Goal: Information Seeking & Learning: Learn about a topic

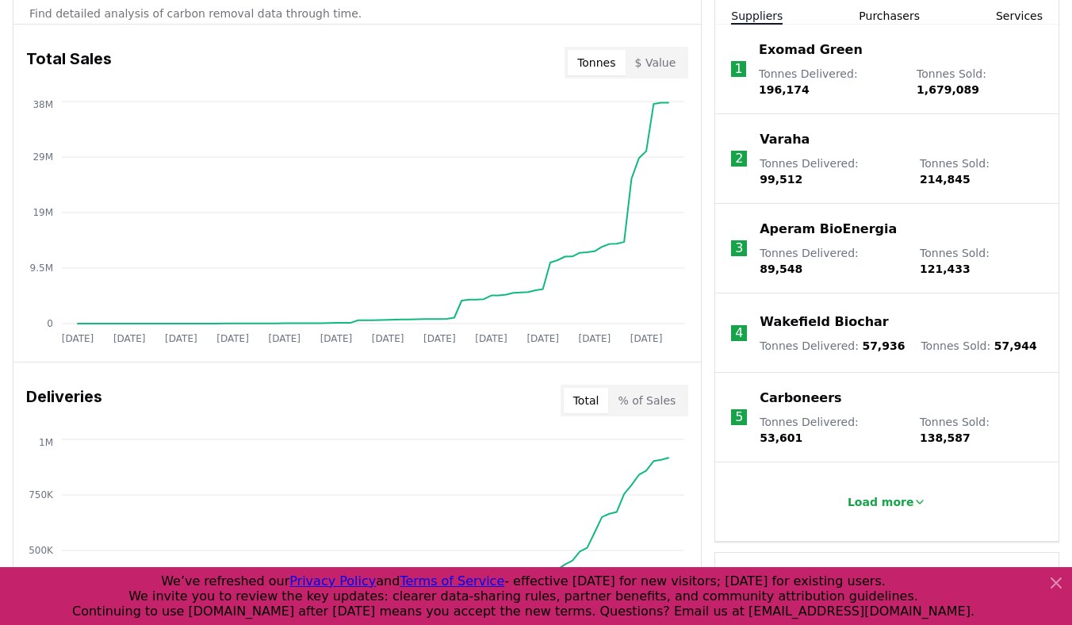
scroll to position [314, 0]
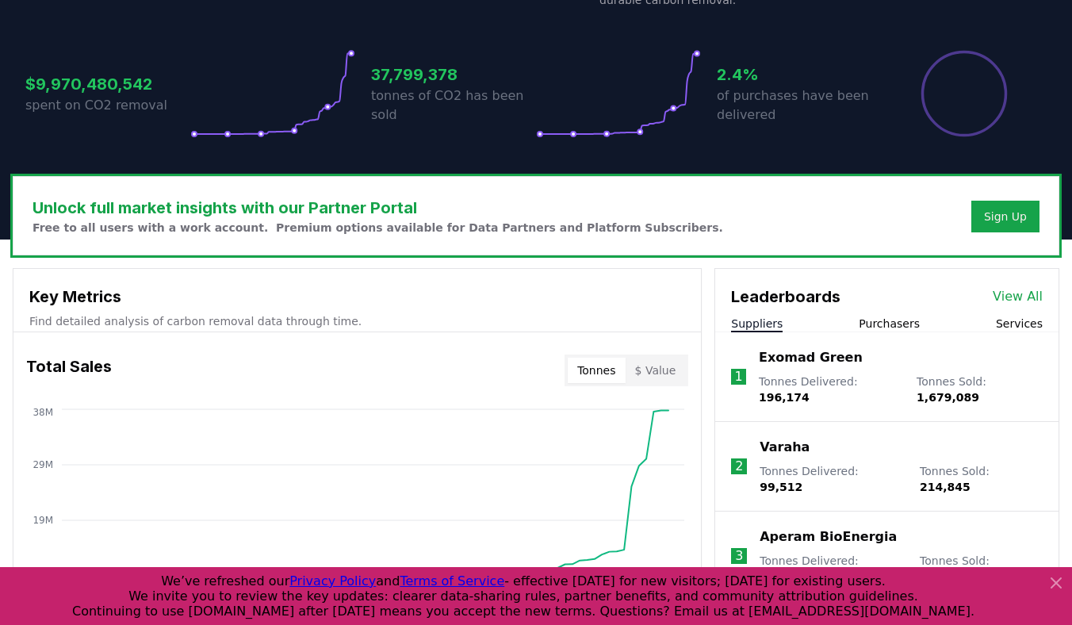
click at [1016, 293] on link "View All" at bounding box center [1018, 296] width 50 height 19
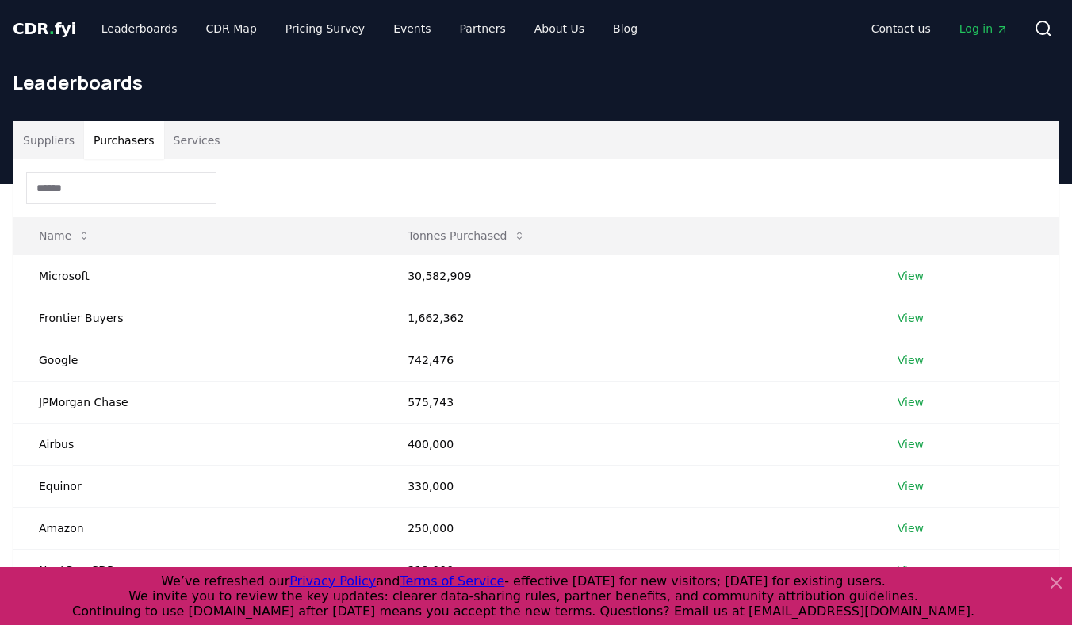
click at [116, 138] on button "Purchasers" at bounding box center [124, 140] width 80 height 38
click at [126, 185] on input at bounding box center [121, 188] width 190 height 32
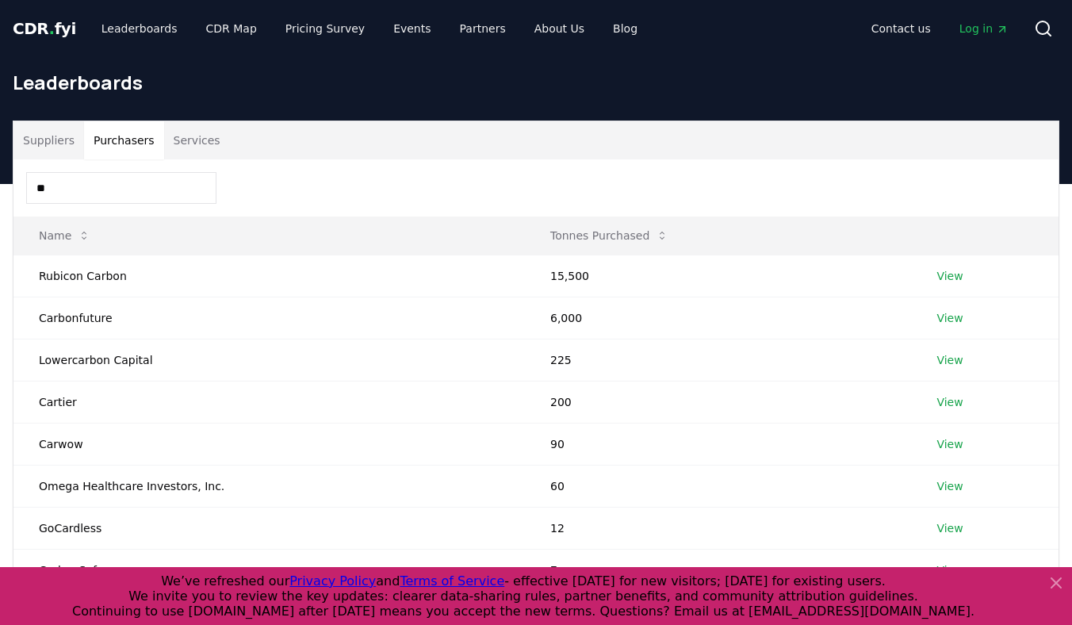
type input "*"
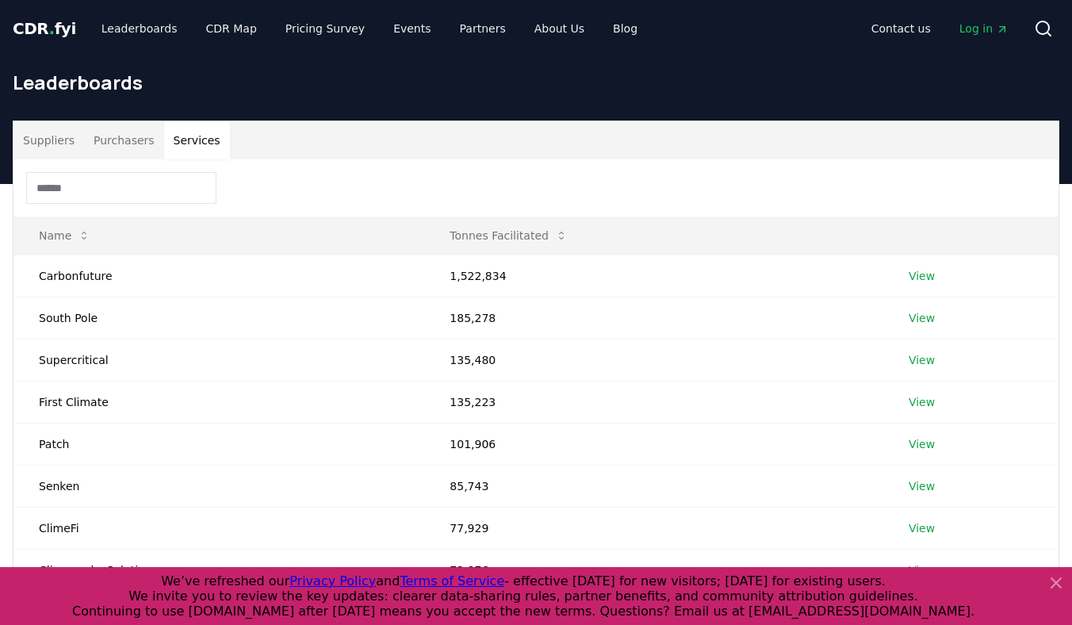
click at [197, 146] on button "Services" at bounding box center [197, 140] width 66 height 38
click at [106, 200] on input at bounding box center [121, 188] width 190 height 32
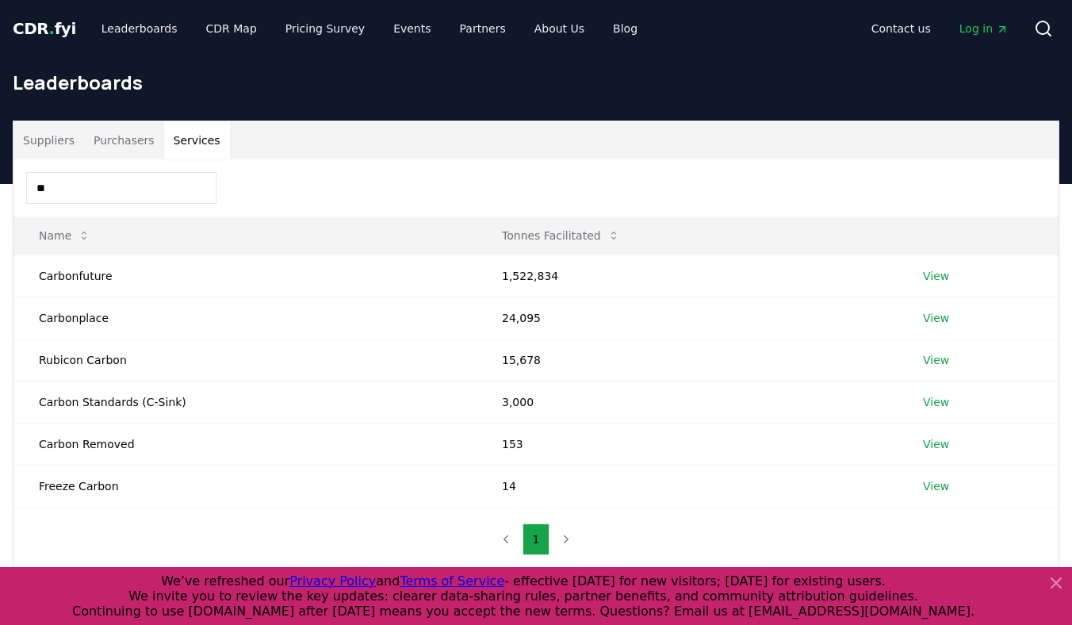
type input "*"
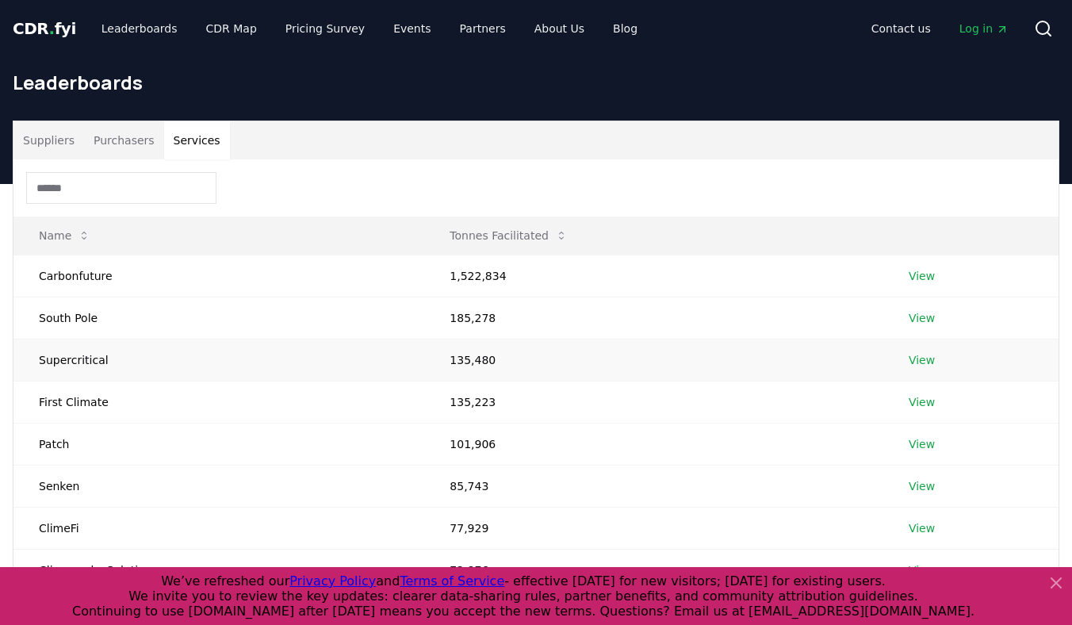
click at [916, 361] on link "View" at bounding box center [922, 360] width 26 height 16
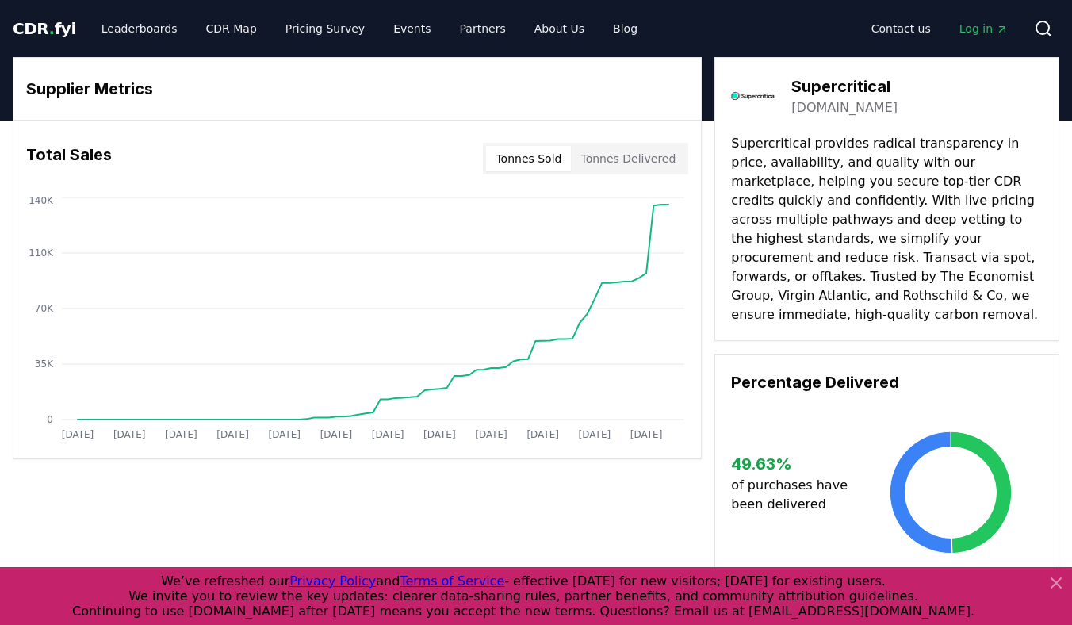
click at [527, 155] on button "Tonnes Sold" at bounding box center [528, 158] width 85 height 25
click at [625, 159] on button "Tonnes Delivered" at bounding box center [628, 158] width 114 height 25
click at [542, 159] on button "Tonnes Sold" at bounding box center [528, 158] width 85 height 25
click at [606, 158] on button "Tonnes Delivered" at bounding box center [628, 158] width 114 height 25
click at [545, 155] on button "Tonnes Sold" at bounding box center [528, 158] width 85 height 25
